Goal: Transaction & Acquisition: Subscribe to service/newsletter

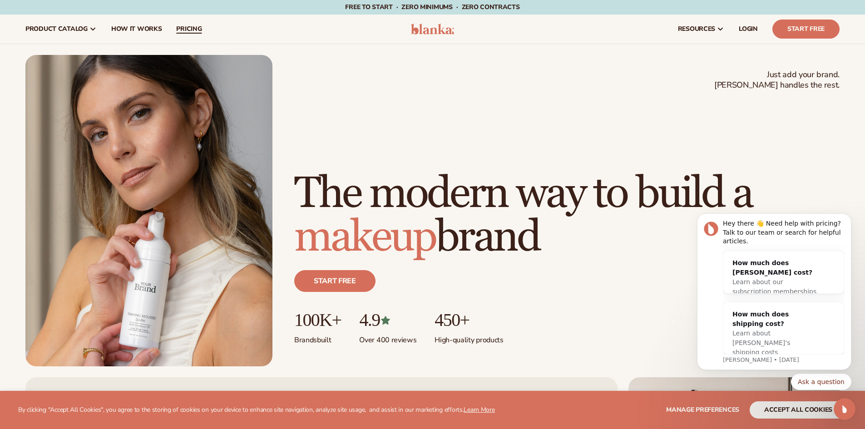
click at [176, 28] on span "pricing" at bounding box center [188, 28] width 25 height 7
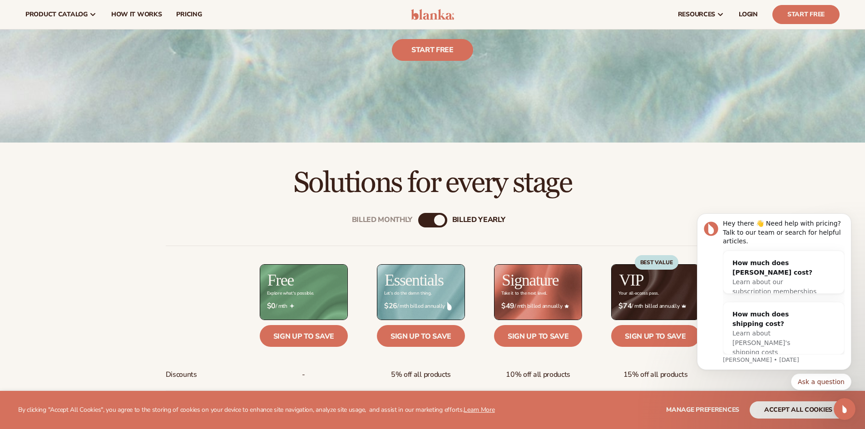
scroll to position [182, 0]
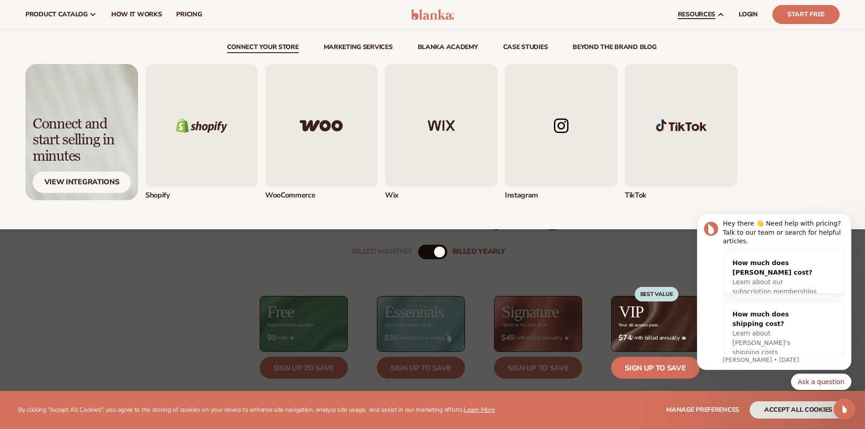
click at [200, 129] on img "1 / 5" at bounding box center [201, 125] width 113 height 123
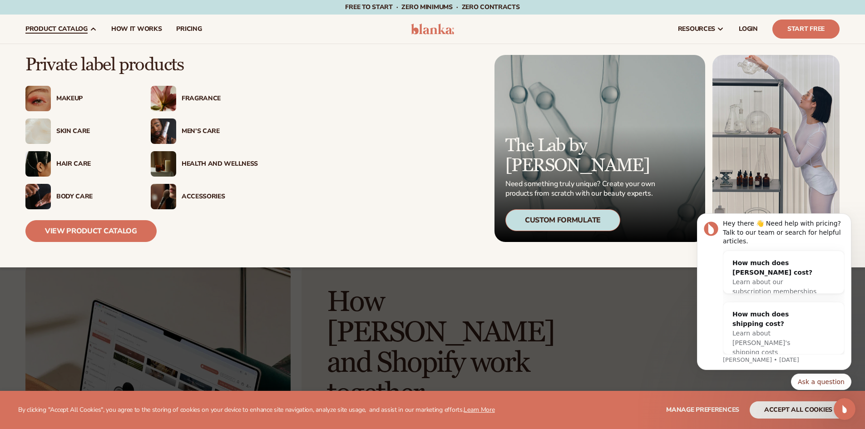
click at [193, 100] on div "Fragrance" at bounding box center [220, 99] width 76 height 8
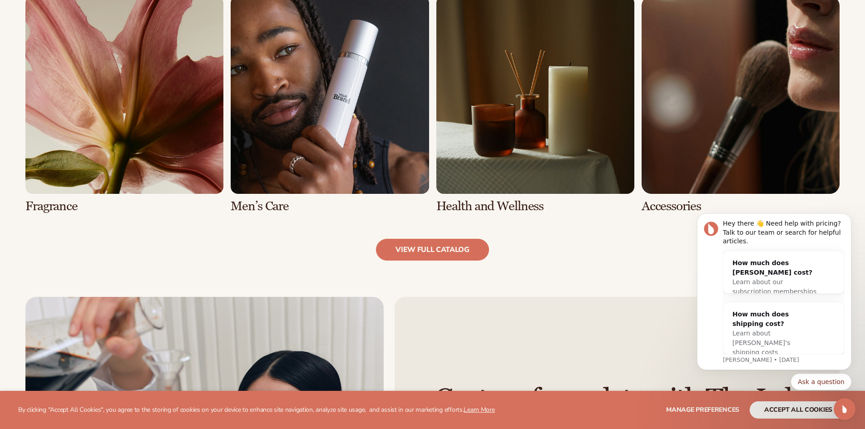
scroll to position [954, 0]
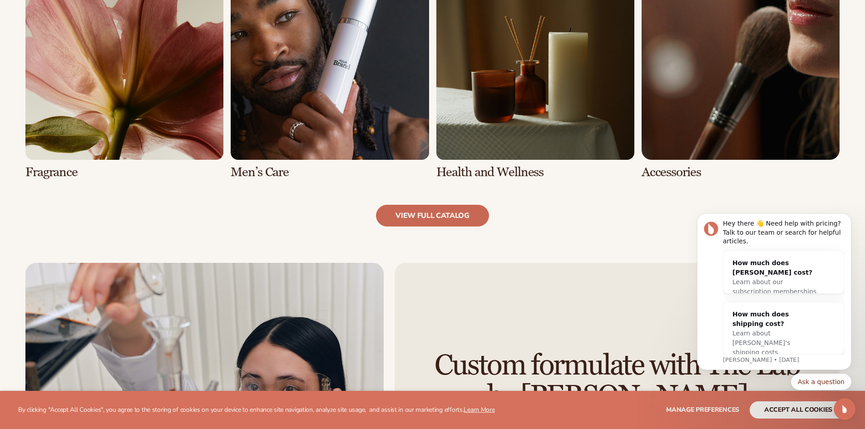
click at [445, 217] on link "view full catalog" at bounding box center [432, 216] width 113 height 22
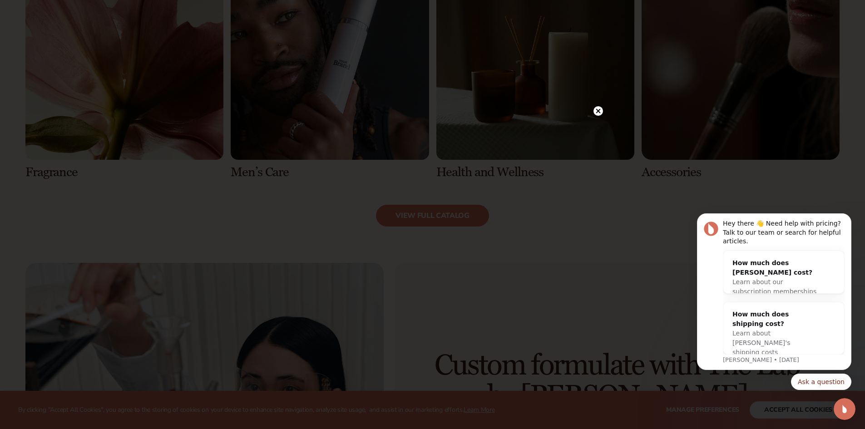
click at [595, 111] on circle at bounding box center [599, 111] width 10 height 10
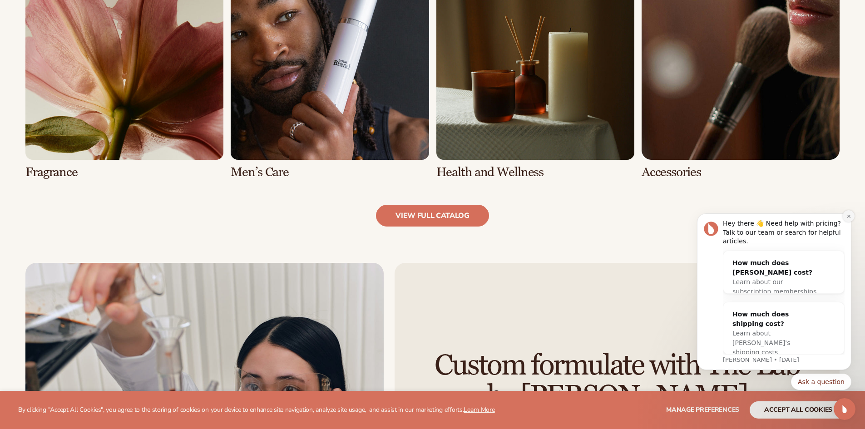
click at [850, 219] on icon "Dismiss notification" at bounding box center [849, 216] width 5 height 5
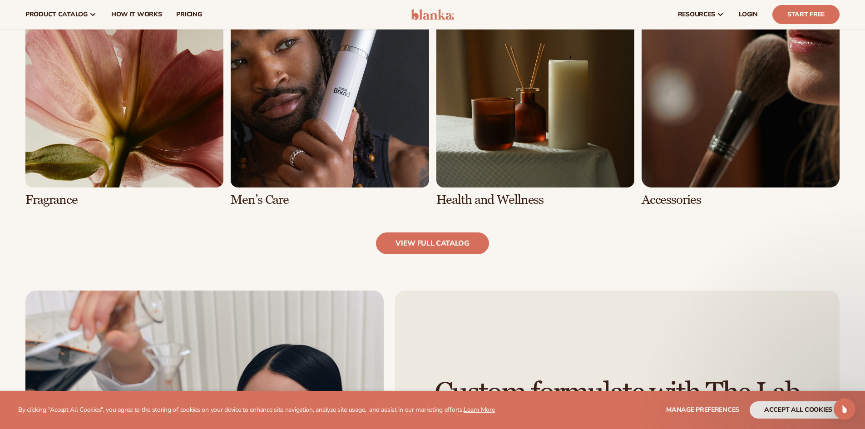
scroll to position [863, 0]
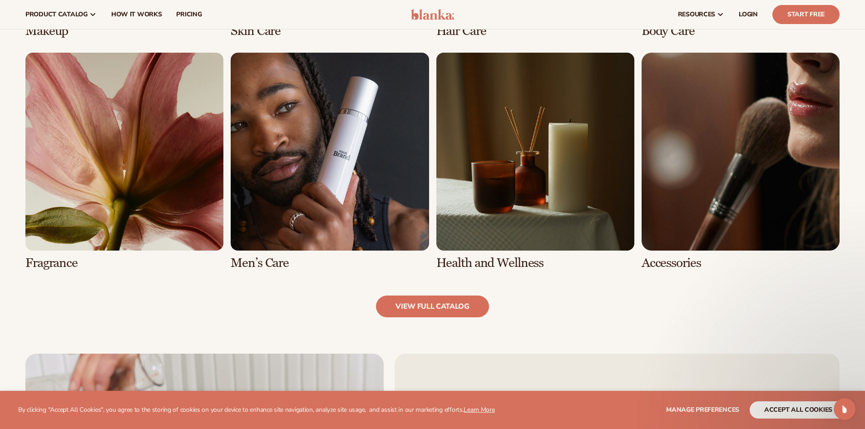
click at [85, 188] on link "5 / 8" at bounding box center [124, 162] width 198 height 218
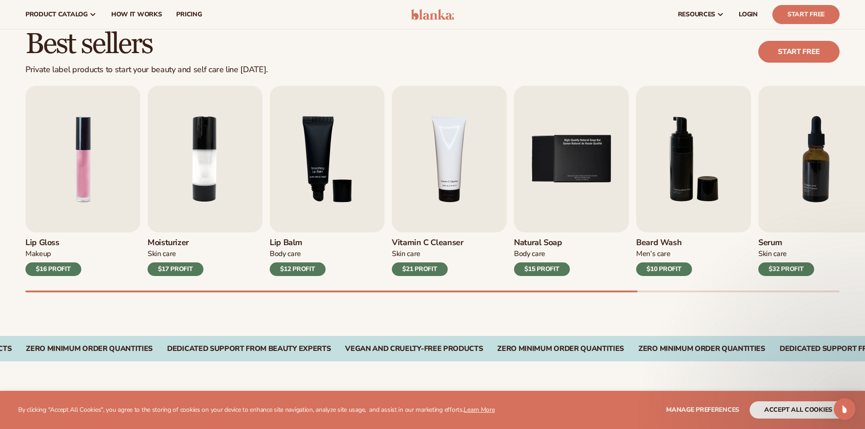
scroll to position [227, 0]
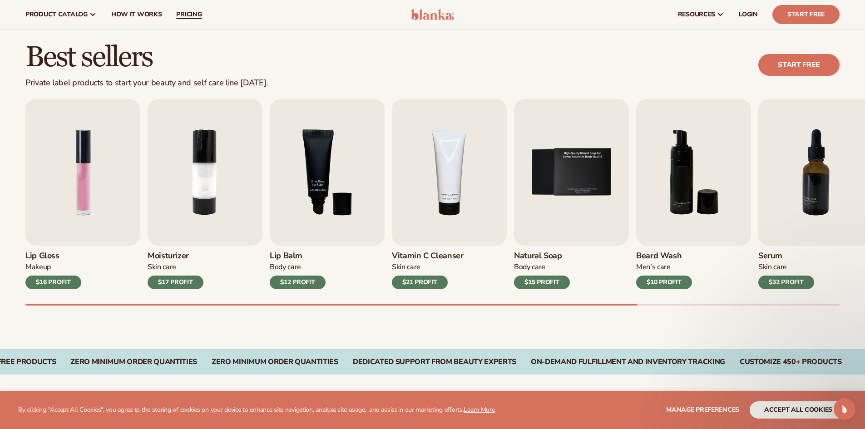
click at [178, 19] on link "pricing" at bounding box center [189, 14] width 40 height 29
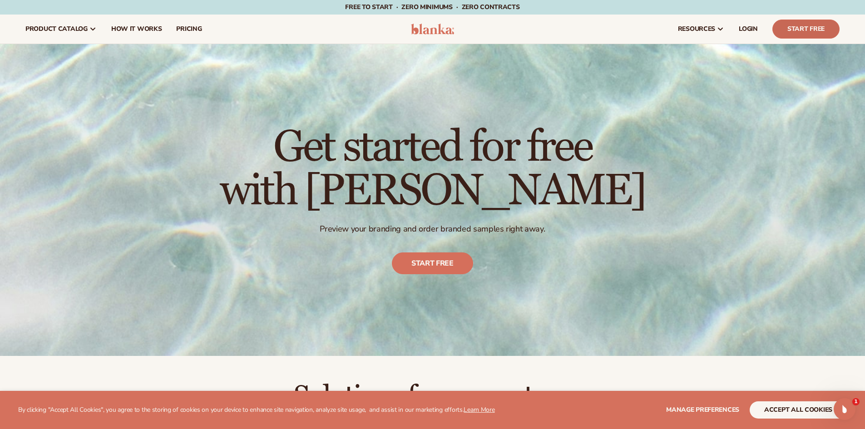
click at [815, 32] on link "Start Free" at bounding box center [806, 29] width 67 height 19
